Goal: Feedback & Contribution: Leave review/rating

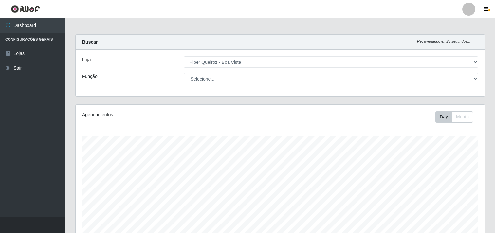
select select "514"
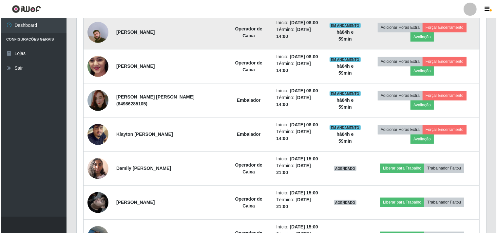
scroll to position [208, 0]
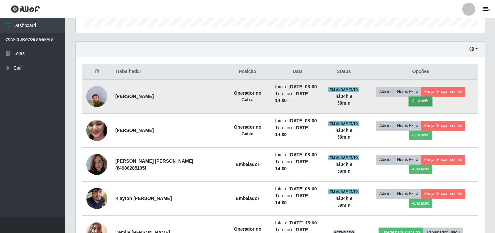
click at [423, 102] on button "Avaliação" at bounding box center [420, 101] width 23 height 9
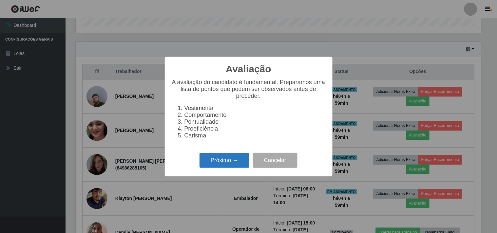
click at [232, 159] on button "Próximo →" at bounding box center [224, 160] width 50 height 15
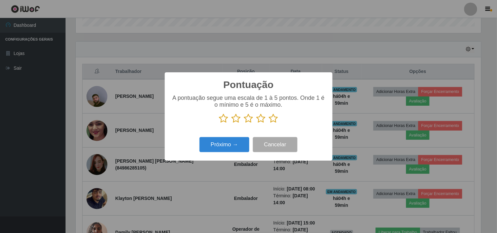
scroll to position [327305, 327036]
click at [259, 120] on icon at bounding box center [260, 119] width 9 height 10
click at [256, 123] on input "radio" at bounding box center [256, 123] width 0 height 0
click at [229, 145] on button "Próximo →" at bounding box center [224, 144] width 50 height 15
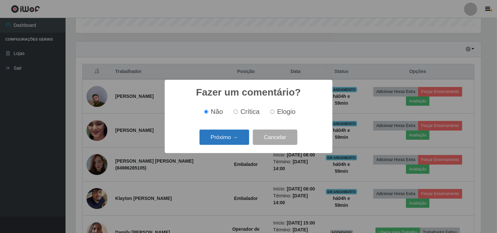
click at [217, 139] on button "Próximo →" at bounding box center [224, 137] width 50 height 15
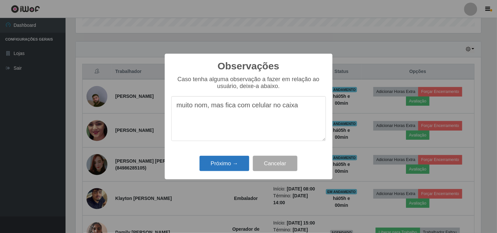
type textarea "muito nom, mas fica com celular no caixa"
click at [234, 163] on button "Próximo →" at bounding box center [224, 163] width 50 height 15
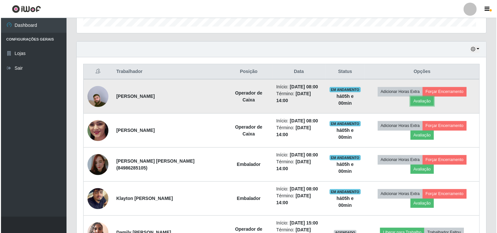
scroll to position [136, 409]
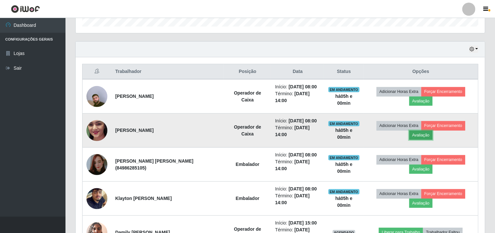
click at [417, 136] on button "Avaliação" at bounding box center [420, 135] width 23 height 9
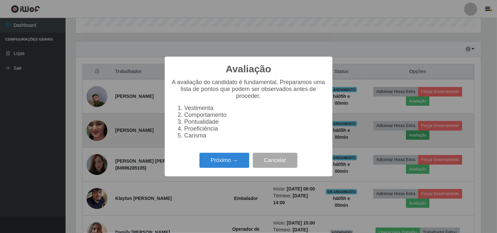
scroll to position [136, 405]
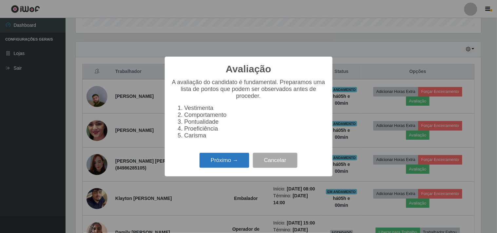
click at [245, 163] on button "Próximo →" at bounding box center [224, 160] width 50 height 15
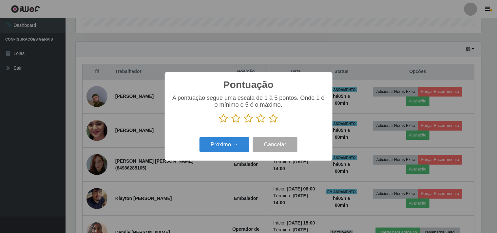
click at [261, 120] on icon at bounding box center [260, 119] width 9 height 10
click at [256, 123] on input "radio" at bounding box center [256, 123] width 0 height 0
click at [239, 146] on button "Próximo →" at bounding box center [224, 144] width 50 height 15
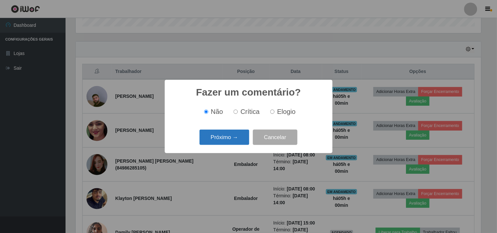
click at [241, 140] on button "Próximo →" at bounding box center [224, 137] width 50 height 15
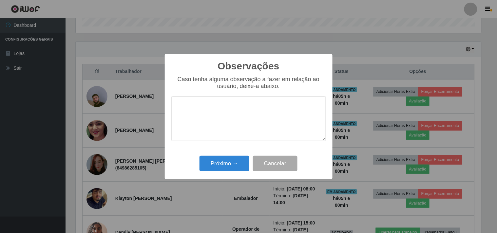
click at [228, 128] on textarea at bounding box center [248, 118] width 155 height 45
click at [236, 164] on button "Próximo →" at bounding box center [224, 163] width 50 height 15
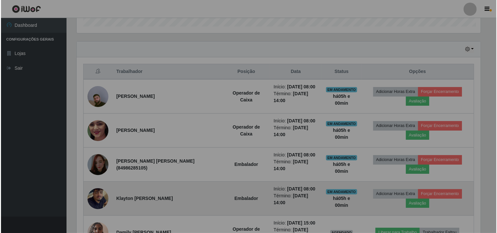
scroll to position [136, 409]
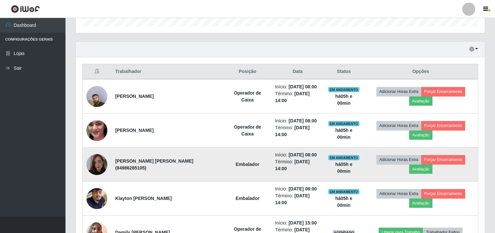
click at [99, 165] on img at bounding box center [96, 164] width 21 height 37
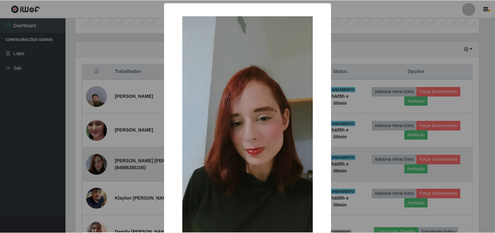
scroll to position [136, 405]
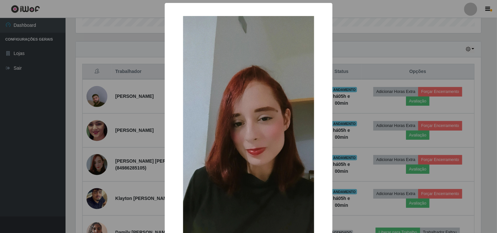
click at [110, 157] on div "× OK Cancel" at bounding box center [248, 116] width 497 height 233
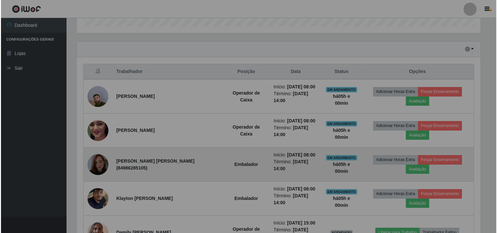
scroll to position [136, 409]
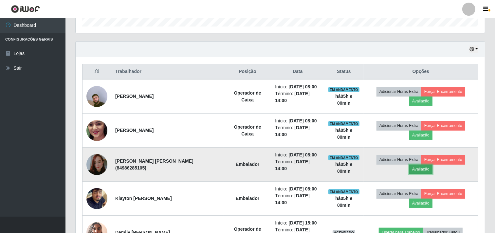
click at [421, 169] on button "Avaliação" at bounding box center [420, 169] width 23 height 9
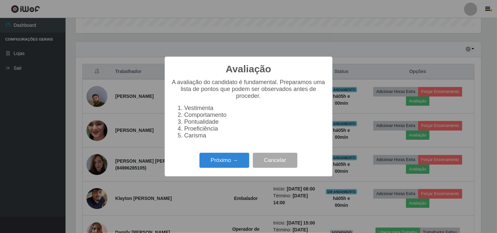
scroll to position [136, 405]
click at [224, 166] on button "Próximo →" at bounding box center [224, 160] width 50 height 15
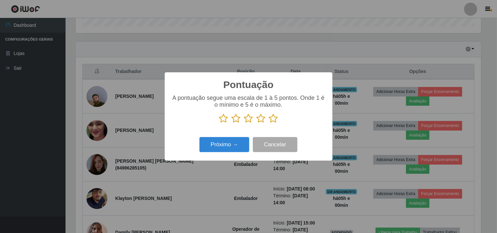
scroll to position [327305, 327036]
click at [249, 117] on icon at bounding box center [248, 119] width 9 height 10
click at [244, 123] on input "radio" at bounding box center [244, 123] width 0 height 0
click at [225, 143] on button "Próximo →" at bounding box center [224, 144] width 50 height 15
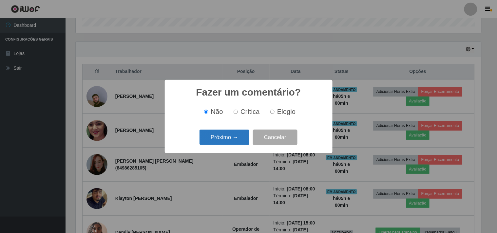
click at [231, 139] on button "Próximo →" at bounding box center [224, 137] width 50 height 15
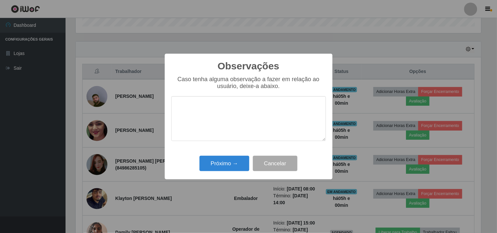
click at [193, 116] on textarea at bounding box center [248, 118] width 155 height 45
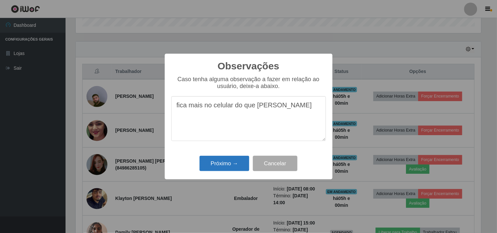
type textarea "fica mais no celular do que [PERSON_NAME]"
click at [227, 163] on button "Próximo →" at bounding box center [224, 163] width 50 height 15
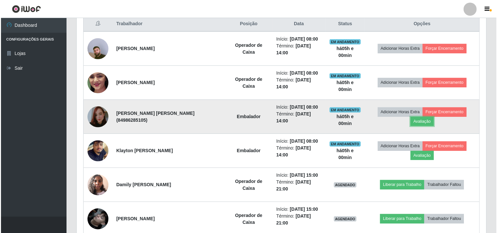
scroll to position [280, 0]
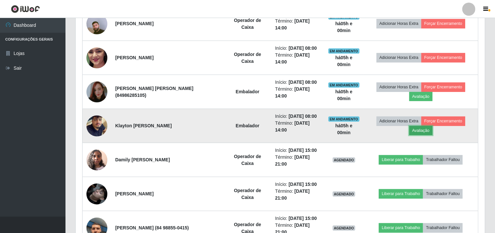
click at [423, 130] on button "Avaliação" at bounding box center [420, 130] width 23 height 9
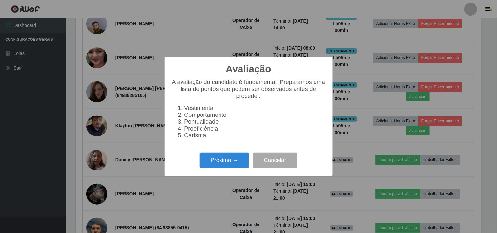
scroll to position [136, 405]
click at [221, 160] on button "Próximo →" at bounding box center [224, 160] width 50 height 15
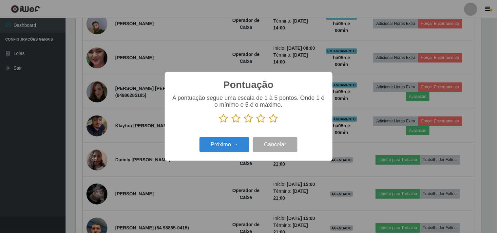
click at [273, 120] on icon at bounding box center [273, 119] width 9 height 10
click at [269, 123] on input "radio" at bounding box center [269, 123] width 0 height 0
click at [230, 142] on button "Próximo →" at bounding box center [224, 144] width 50 height 15
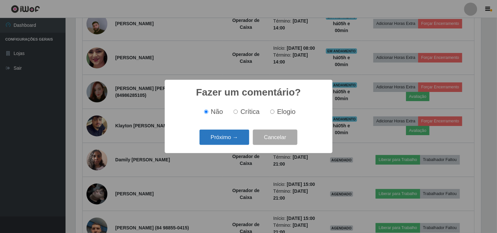
click at [235, 139] on button "Próximo →" at bounding box center [224, 137] width 50 height 15
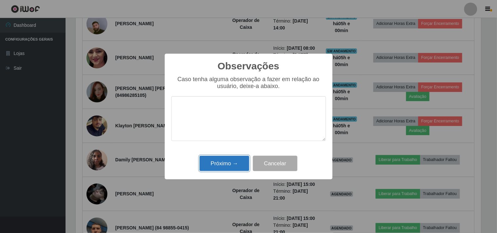
click at [234, 157] on button "Próximo →" at bounding box center [224, 163] width 50 height 15
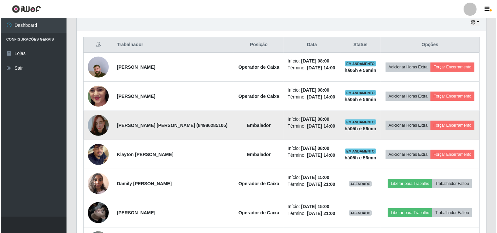
scroll to position [254, 0]
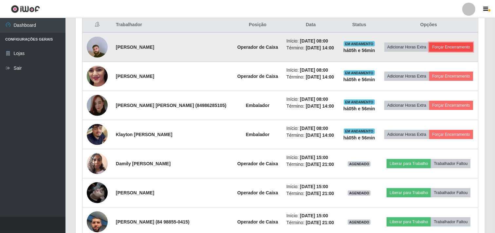
click at [433, 52] on button "Forçar Encerramento" at bounding box center [451, 47] width 44 height 9
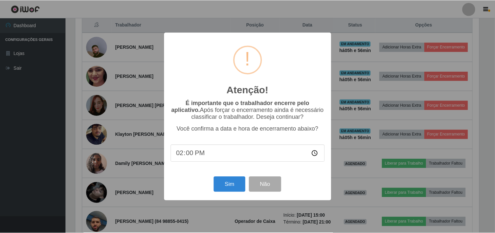
scroll to position [136, 405]
click at [237, 183] on button "Sim" at bounding box center [230, 184] width 32 height 15
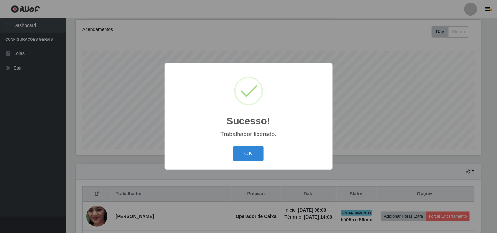
drag, startPoint x: 251, startPoint y: 160, endPoint x: 299, endPoint y: 150, distance: 48.9
click at [252, 160] on button "OK" at bounding box center [248, 153] width 30 height 15
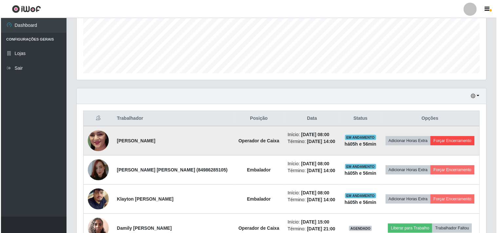
scroll to position [194, 0]
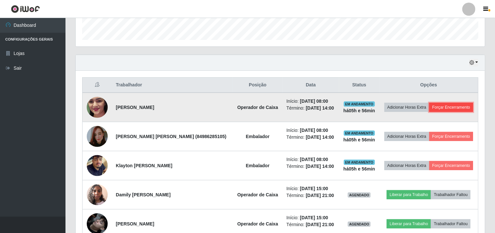
click at [441, 112] on button "Forçar Encerramento" at bounding box center [451, 107] width 44 height 9
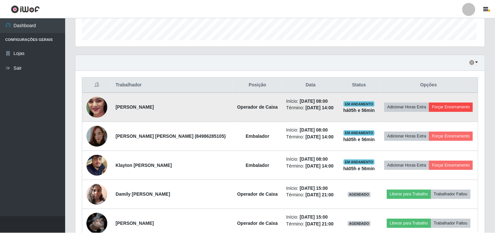
scroll to position [136, 405]
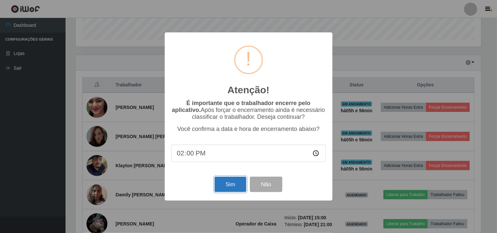
click at [238, 187] on button "Sim" at bounding box center [230, 184] width 32 height 15
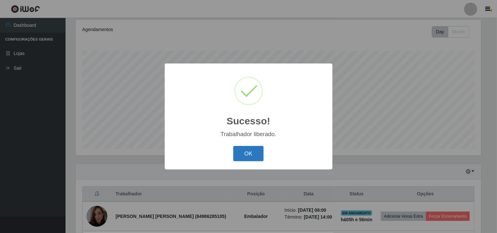
click at [252, 153] on button "OK" at bounding box center [248, 153] width 30 height 15
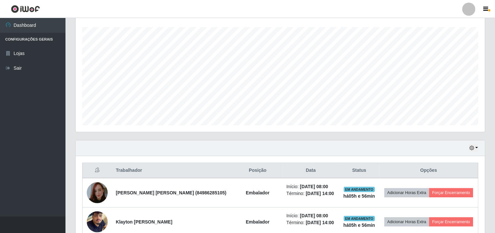
scroll to position [121, 0]
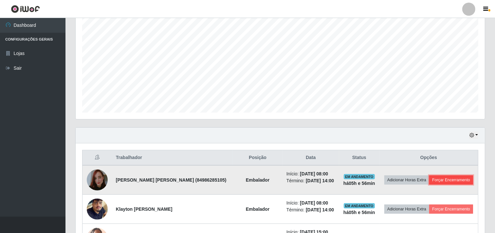
click at [429, 185] on button "Forçar Encerramento" at bounding box center [451, 180] width 44 height 9
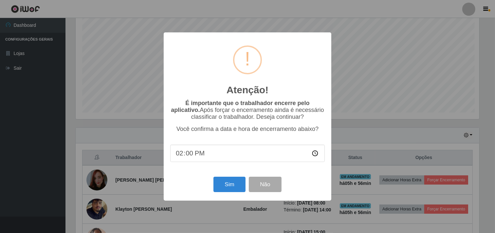
scroll to position [136, 405]
click at [224, 186] on button "Sim" at bounding box center [230, 184] width 32 height 15
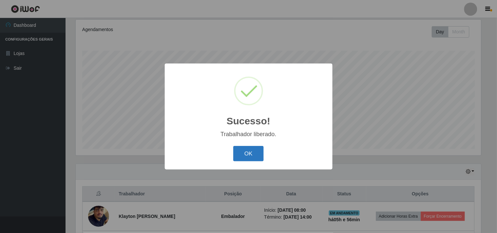
click at [249, 152] on button "OK" at bounding box center [248, 153] width 30 height 15
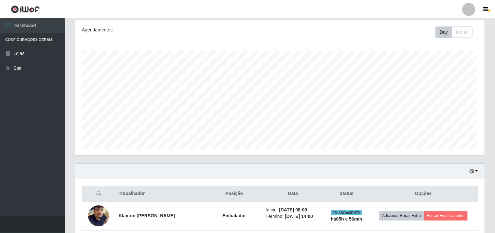
scroll to position [0, 0]
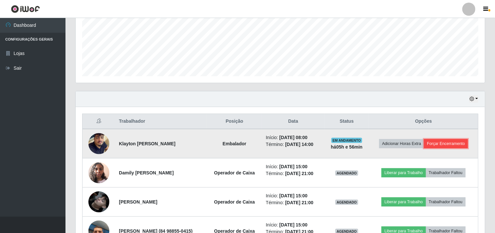
click at [433, 148] on button "Forçar Encerramento" at bounding box center [446, 143] width 44 height 9
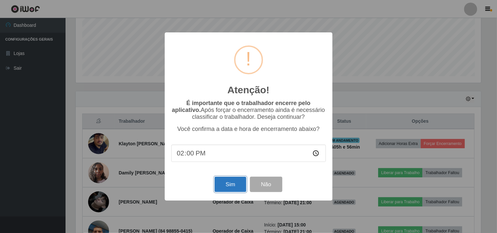
click at [236, 185] on button "Sim" at bounding box center [230, 184] width 32 height 15
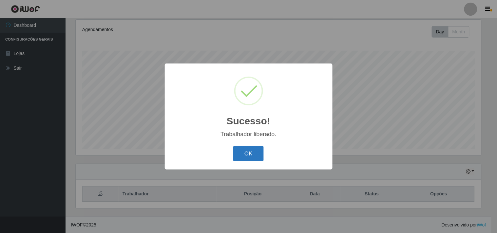
click at [241, 146] on button "OK" at bounding box center [248, 153] width 30 height 15
